Goal: Communication & Community: Answer question/provide support

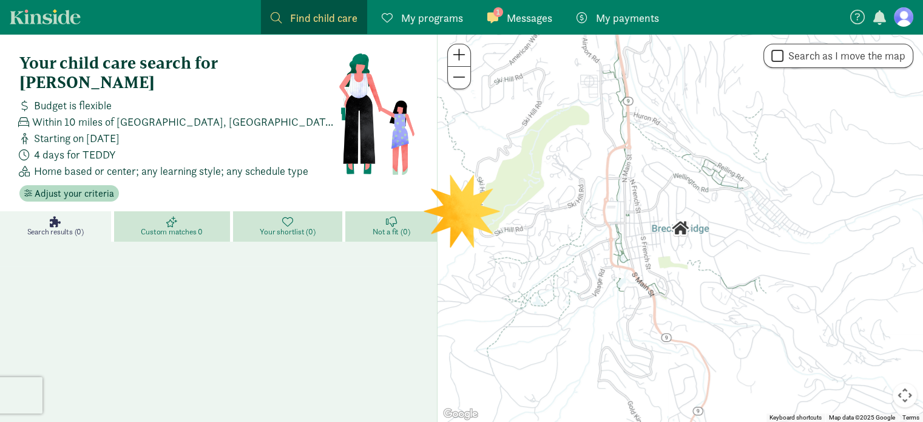
click at [522, 16] on span "Messages" at bounding box center [529, 18] width 45 height 16
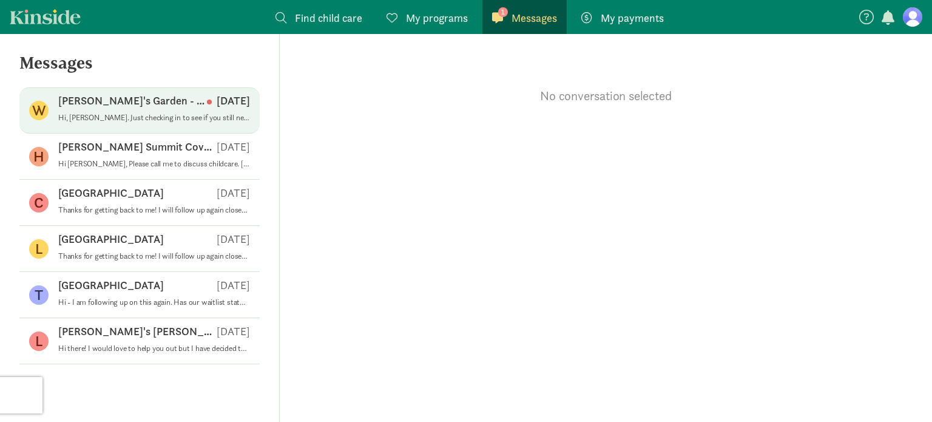
click at [144, 116] on p "Hi, [PERSON_NAME]. Just checking in to see if you still need childcare. Please …" at bounding box center [154, 118] width 192 height 10
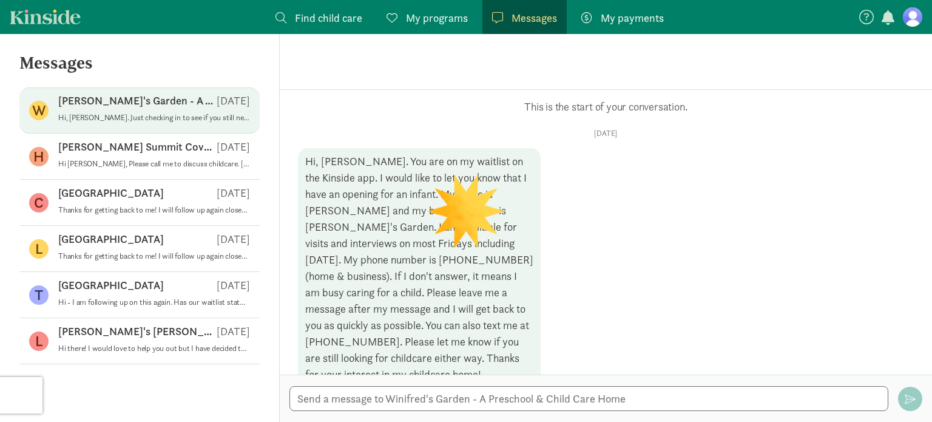
scroll to position [152, 0]
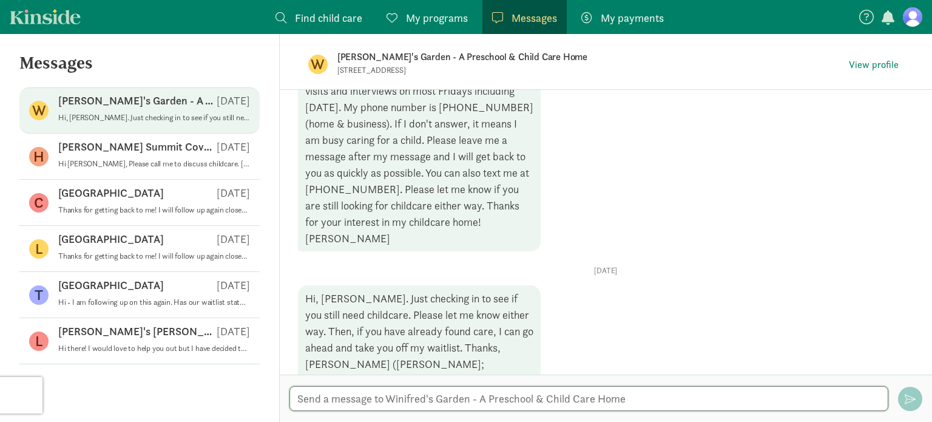
drag, startPoint x: 426, startPoint y: 402, endPoint x: 402, endPoint y: 405, distance: 24.4
click at [402, 405] on textarea at bounding box center [588, 398] width 599 height 25
type textarea "Hi [PERSON_NAME] -"
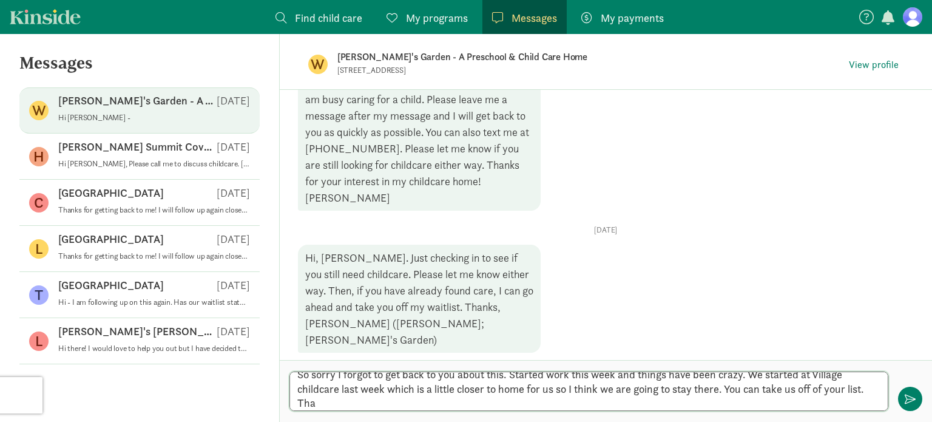
scroll to position [0, 0]
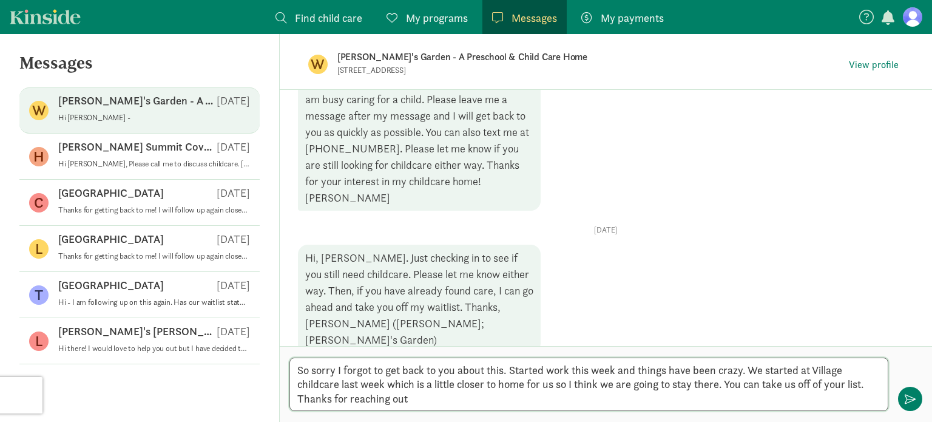
type textarea "So sorry I forgot to get back to you about this. Started work this week and thi…"
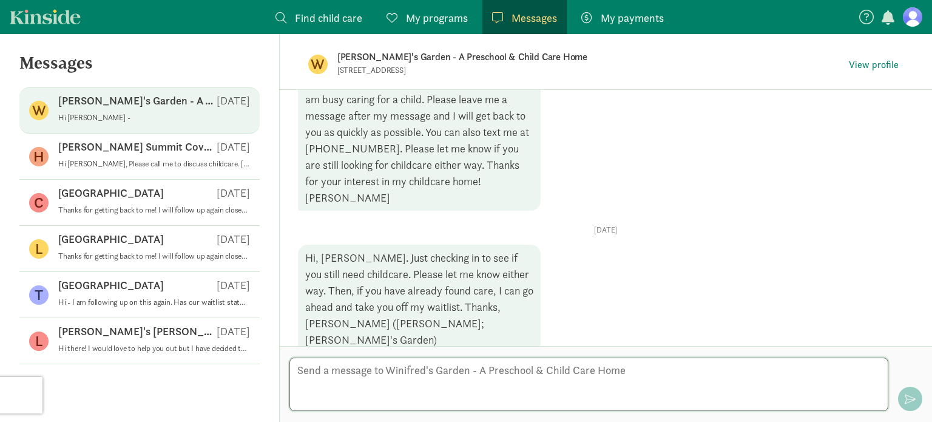
scroll to position [306, 0]
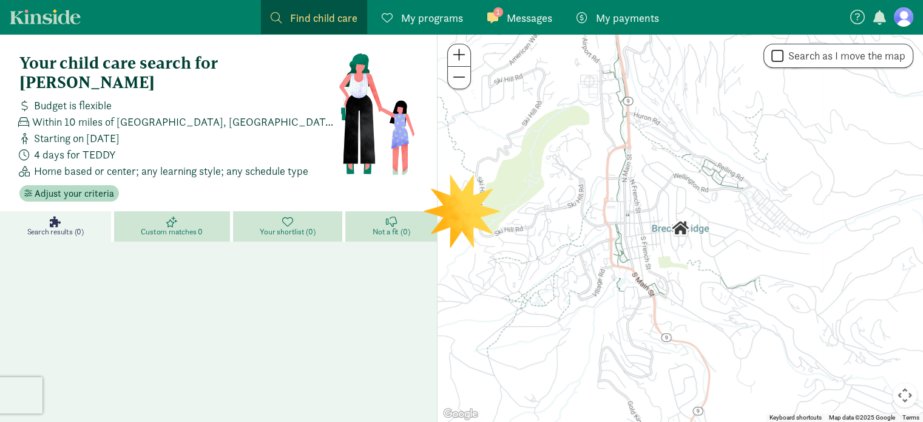
click at [522, 13] on span "Messages" at bounding box center [529, 18] width 45 height 16
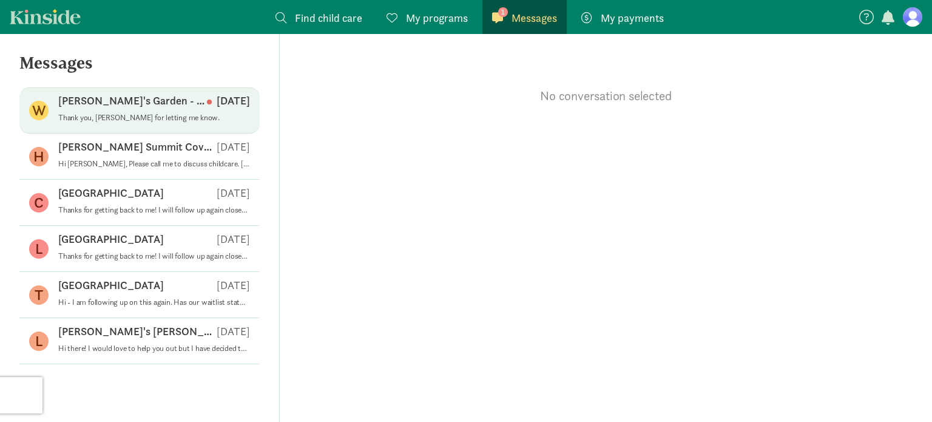
click at [100, 133] on div "W Winifred's Garden - A Preschool & Child Care Home Aug 12 Thank you, Louisa fo…" at bounding box center [139, 156] width 240 height 46
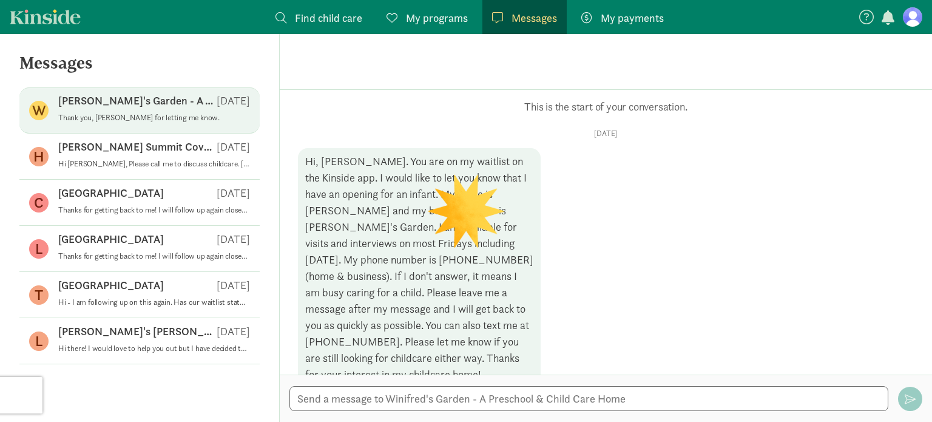
scroll to position [346, 0]
